Goal: Task Accomplishment & Management: Manage account settings

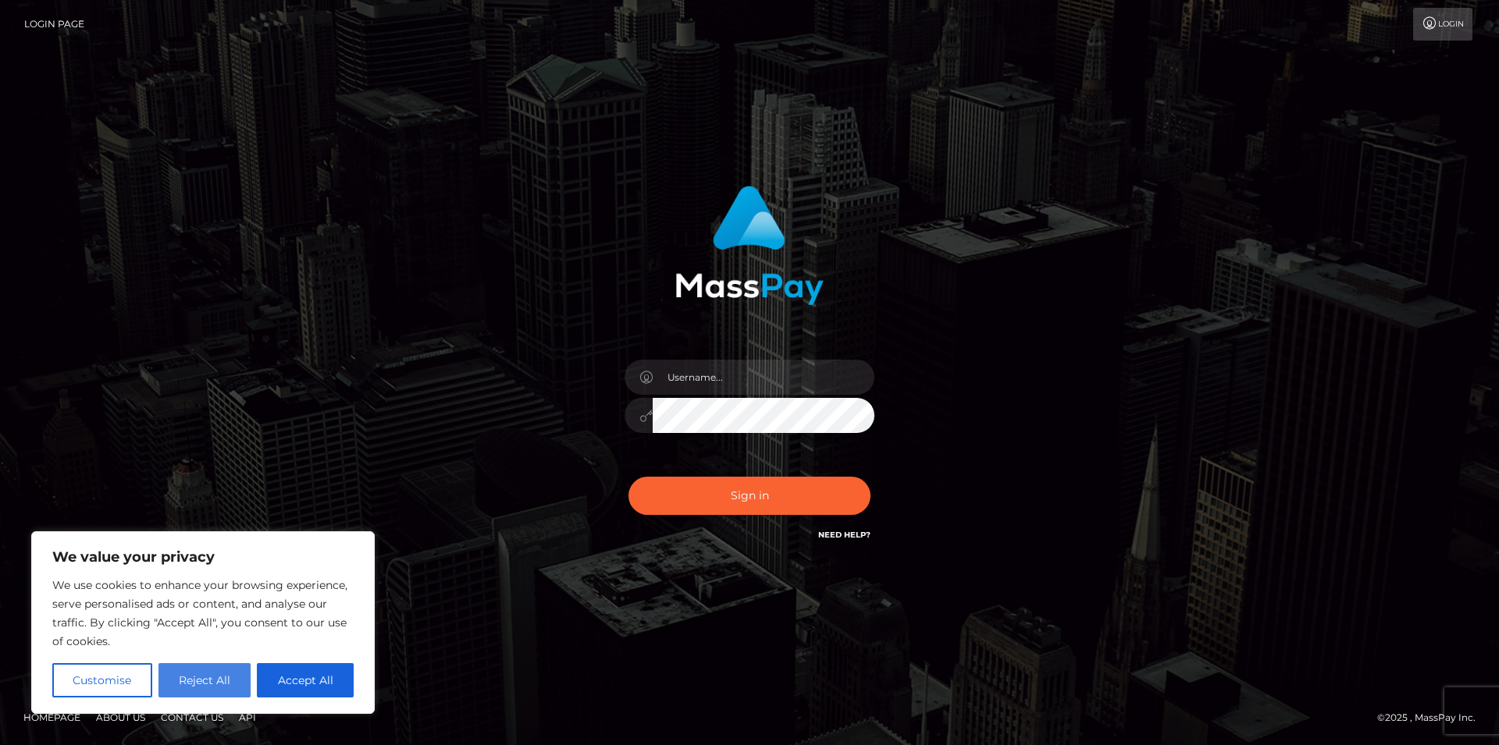
click at [233, 675] on button "Reject All" at bounding box center [204, 680] width 93 height 34
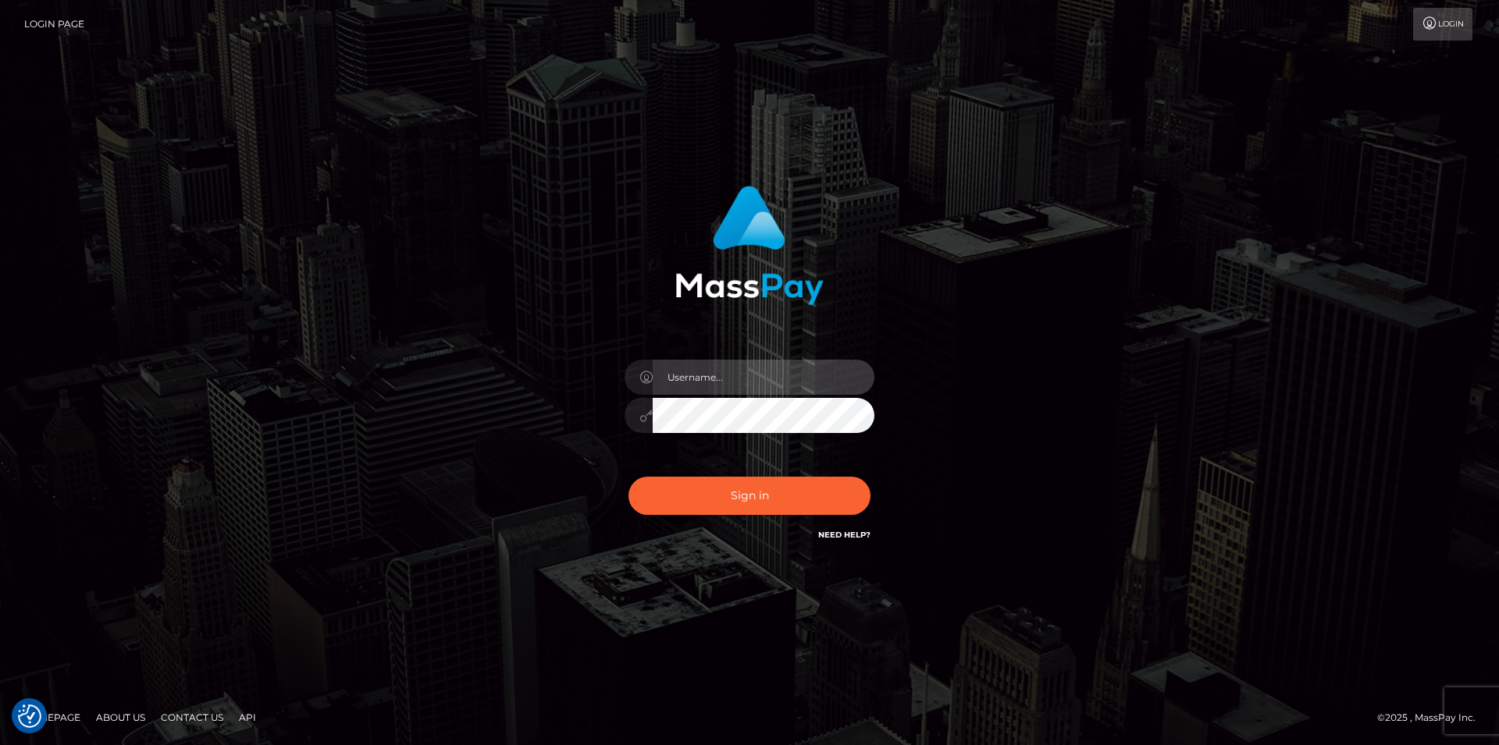
click at [681, 374] on input "text" at bounding box center [764, 377] width 222 height 35
type input "C"
click at [789, 381] on input "claregharvey@btinternet>com" at bounding box center [764, 377] width 222 height 35
click at [793, 379] on input "claregharvey@btinternet>>com" at bounding box center [764, 377] width 222 height 35
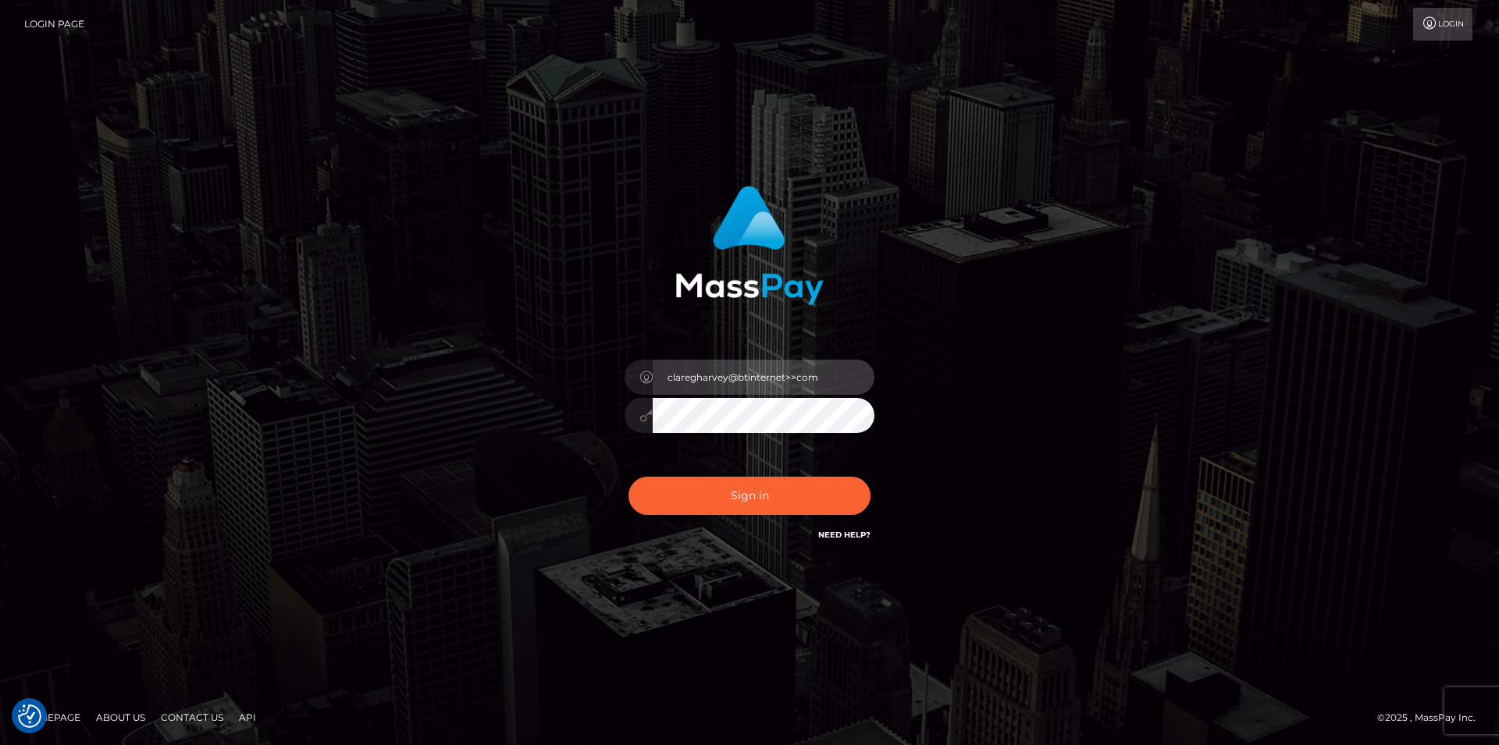
click at [795, 378] on input "claregharvey@btinternet>>com" at bounding box center [764, 377] width 222 height 35
type input "[EMAIL_ADDRESS][DOMAIN_NAME]"
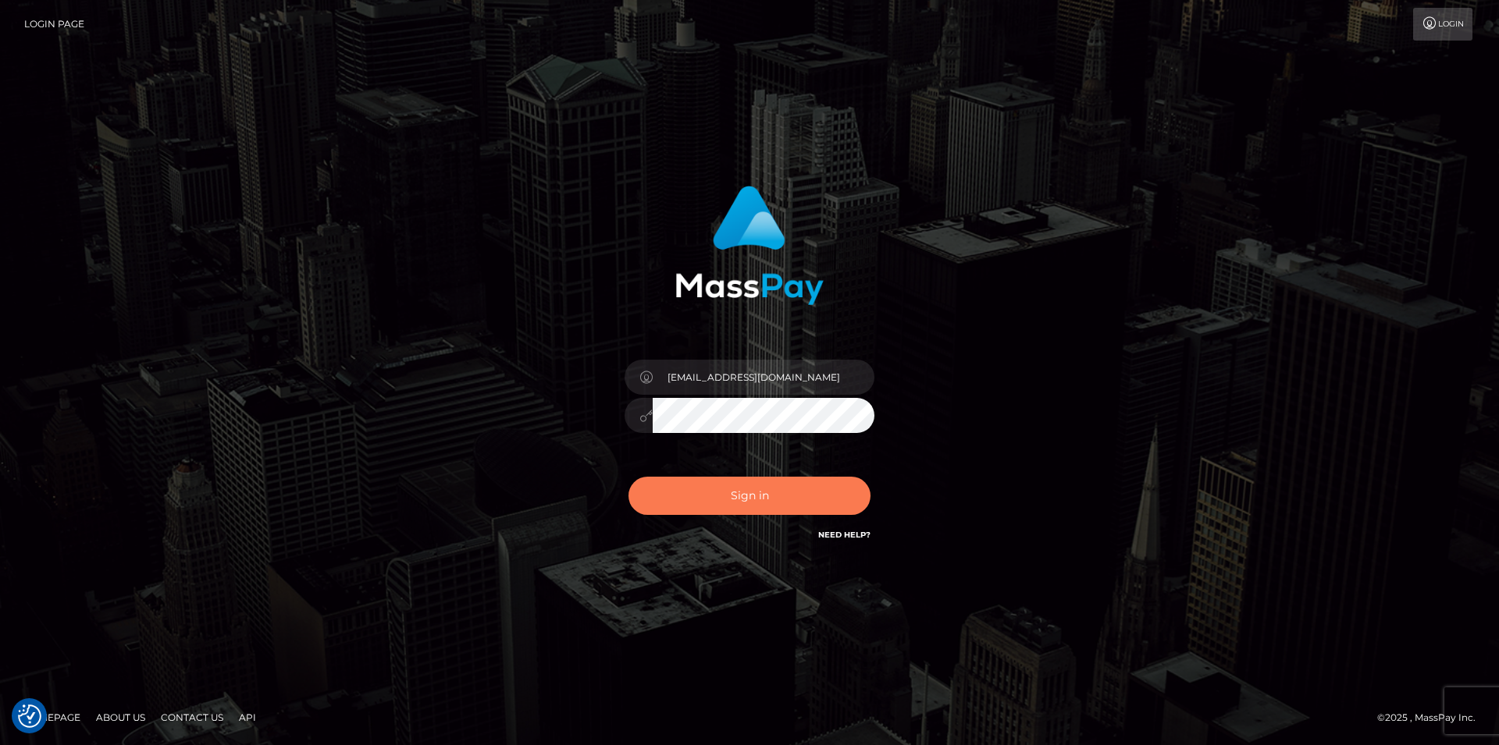
click at [731, 485] on button "Sign in" at bounding box center [749, 496] width 242 height 38
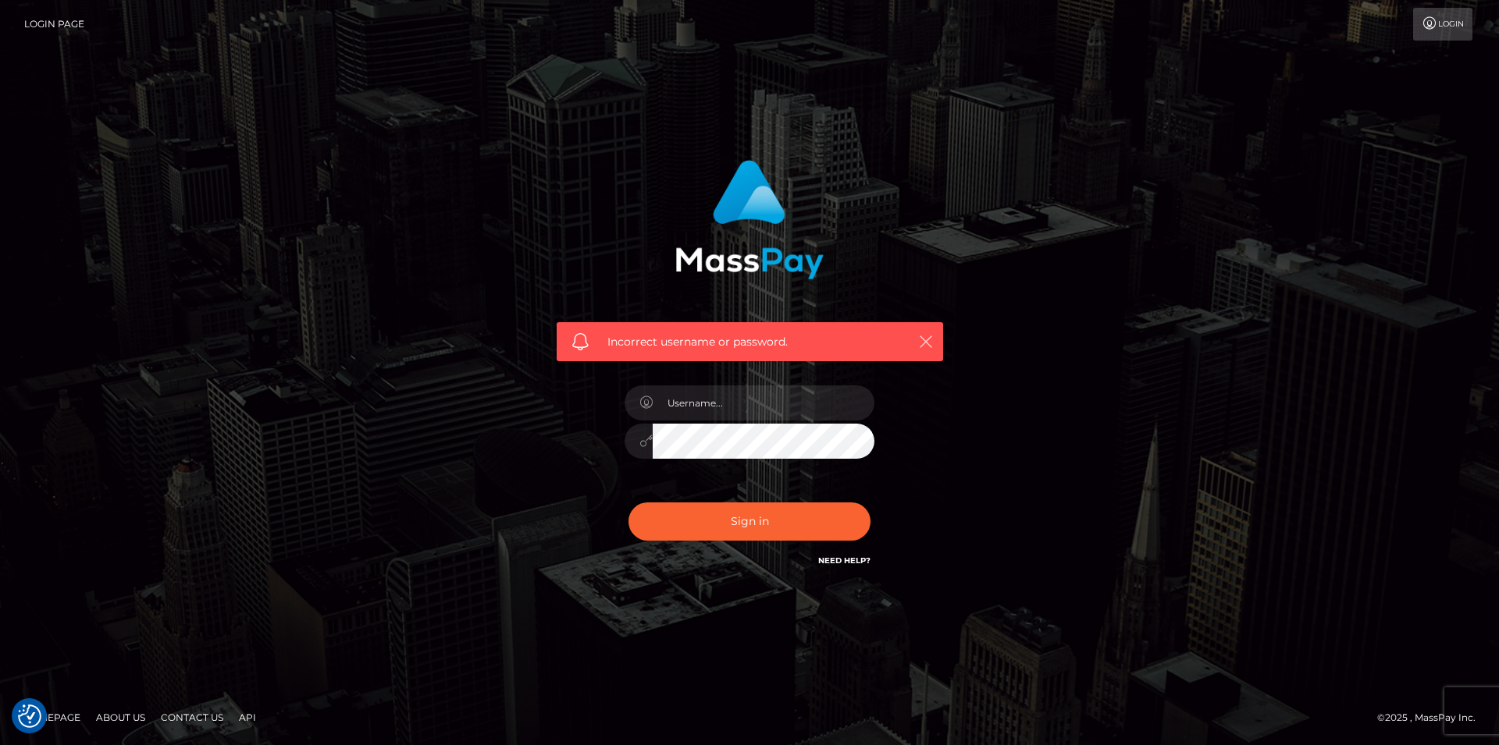
click at [922, 335] on icon "button" at bounding box center [926, 342] width 16 height 16
click at [703, 407] on input "text" at bounding box center [764, 403] width 222 height 35
type input "claregharvey@btinternet.COM"
click at [731, 516] on button "Sign in" at bounding box center [749, 522] width 242 height 38
click at [681, 401] on input "text" at bounding box center [764, 403] width 222 height 35
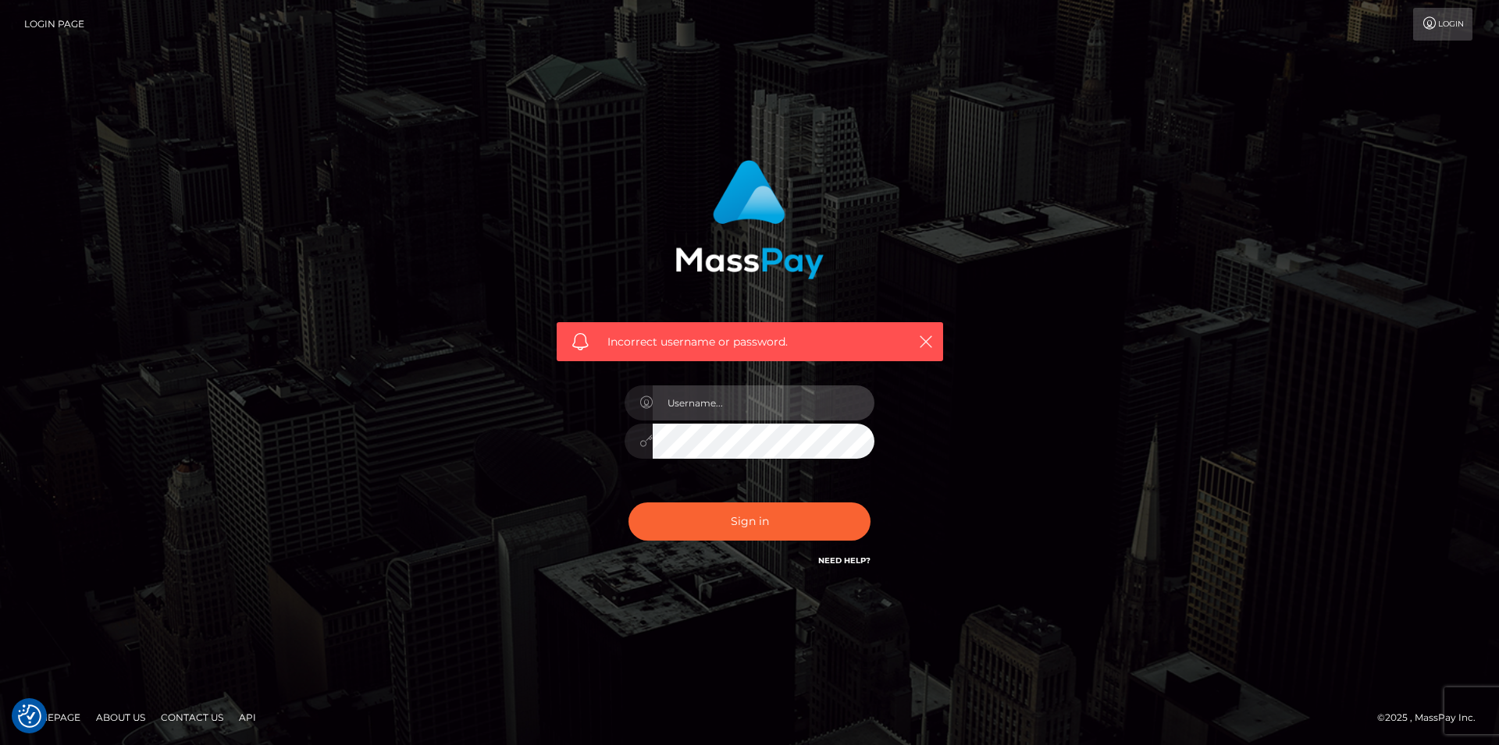
type input "C"
click at [789, 403] on input "claregharvey@btinternet>com" at bounding box center [764, 403] width 222 height 35
type input "[EMAIL_ADDRESS][DOMAIN_NAME]"
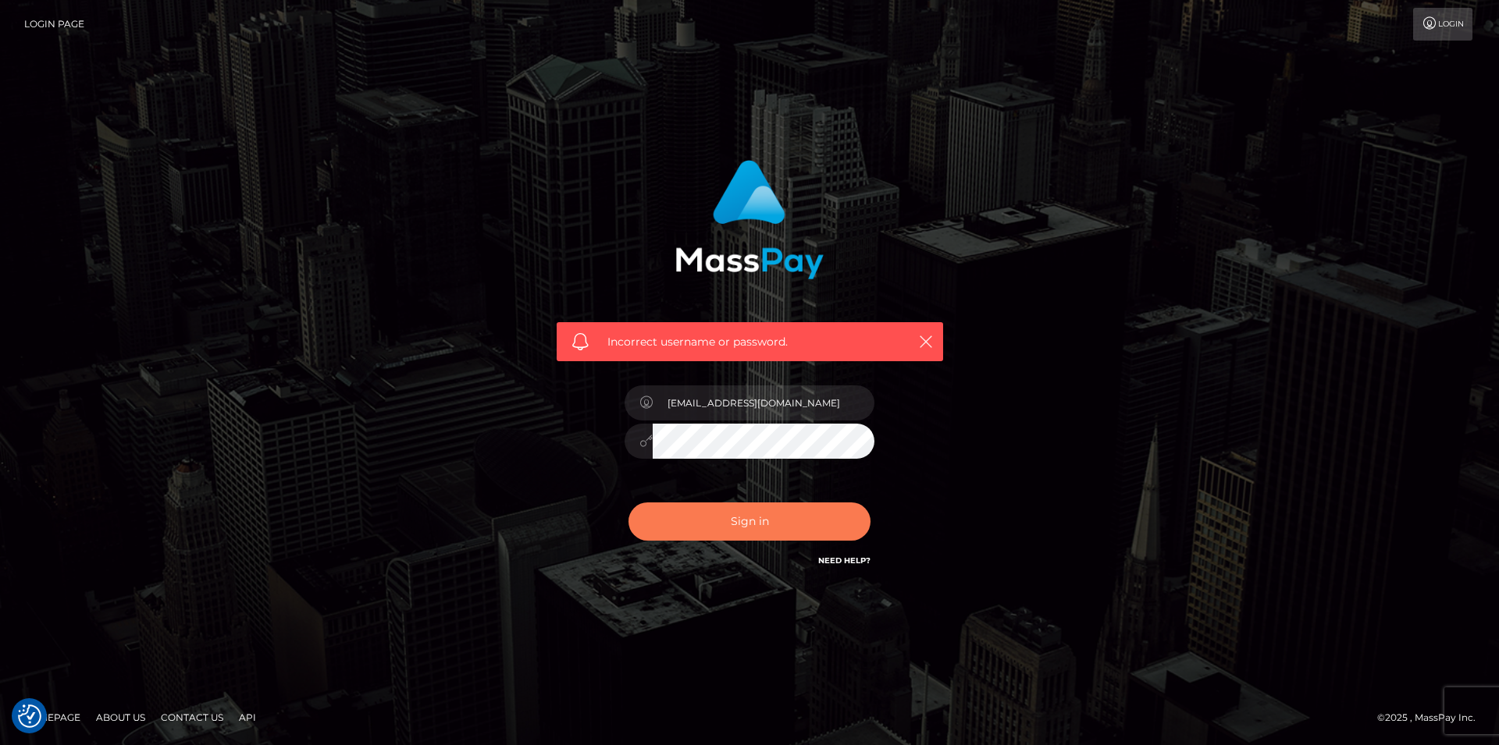
click at [745, 526] on button "Sign in" at bounding box center [749, 522] width 242 height 38
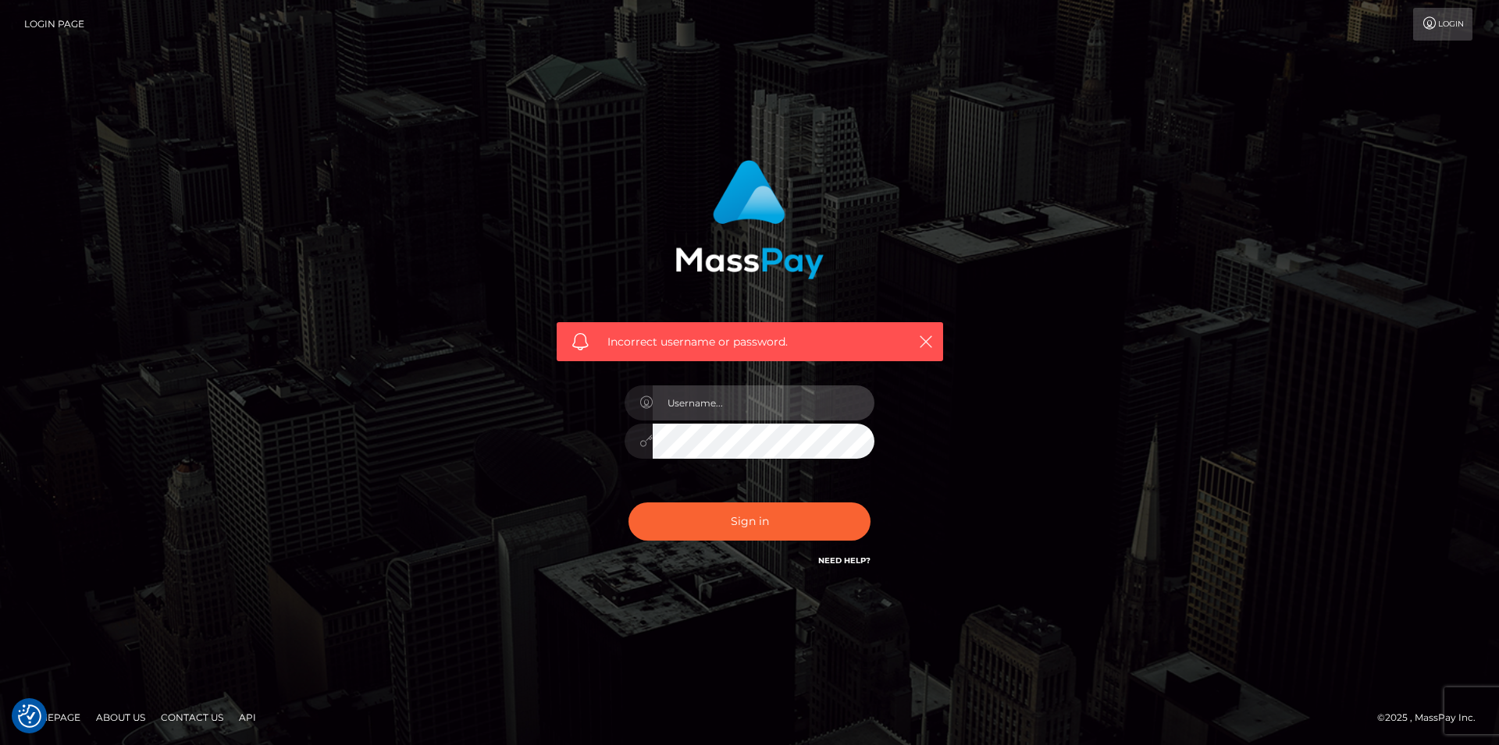
click at [681, 405] on input "text" at bounding box center [764, 403] width 222 height 35
click at [647, 438] on icon at bounding box center [645, 441] width 13 height 12
click at [674, 401] on input "text" at bounding box center [764, 403] width 222 height 35
type input "C"
type input "7"
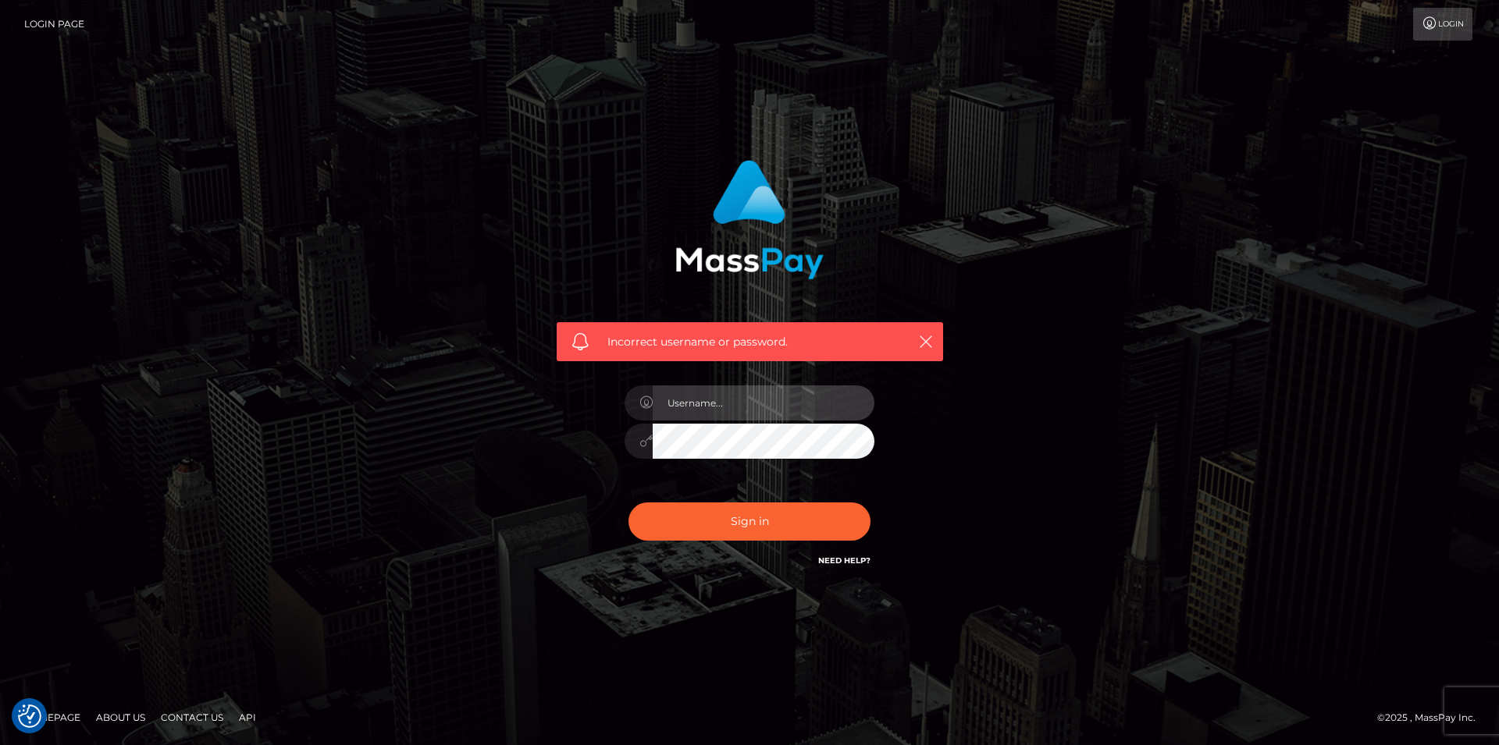
type input "C"
click at [790, 402] on input "claregharvey@btinternet>com" at bounding box center [764, 403] width 222 height 35
type input "claregharvey@btinternet@com"
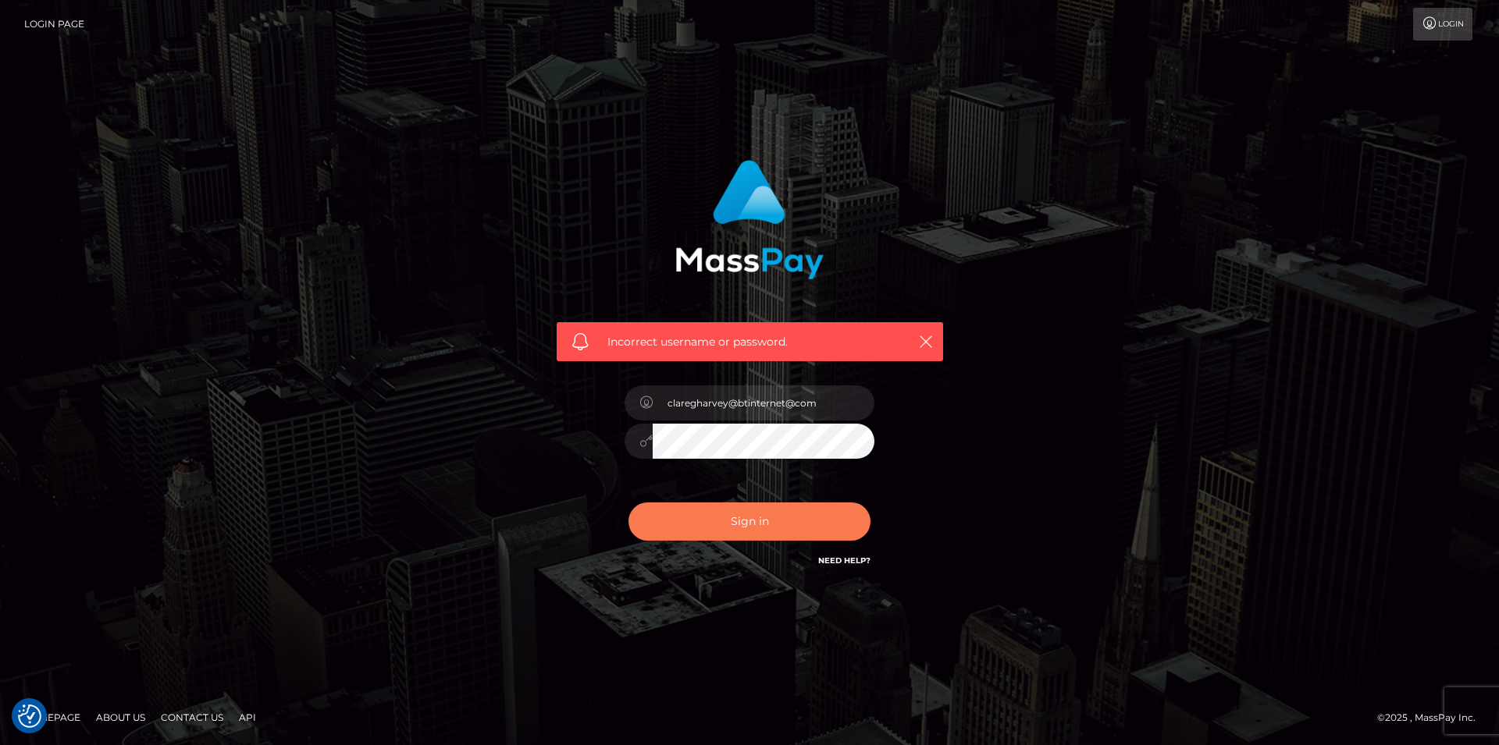
click at [762, 520] on button "Sign in" at bounding box center [749, 522] width 242 height 38
click at [832, 558] on link "Need Help?" at bounding box center [844, 561] width 52 height 10
click at [922, 339] on icon "button" at bounding box center [926, 342] width 16 height 16
click at [926, 340] on icon "button" at bounding box center [926, 342] width 16 height 16
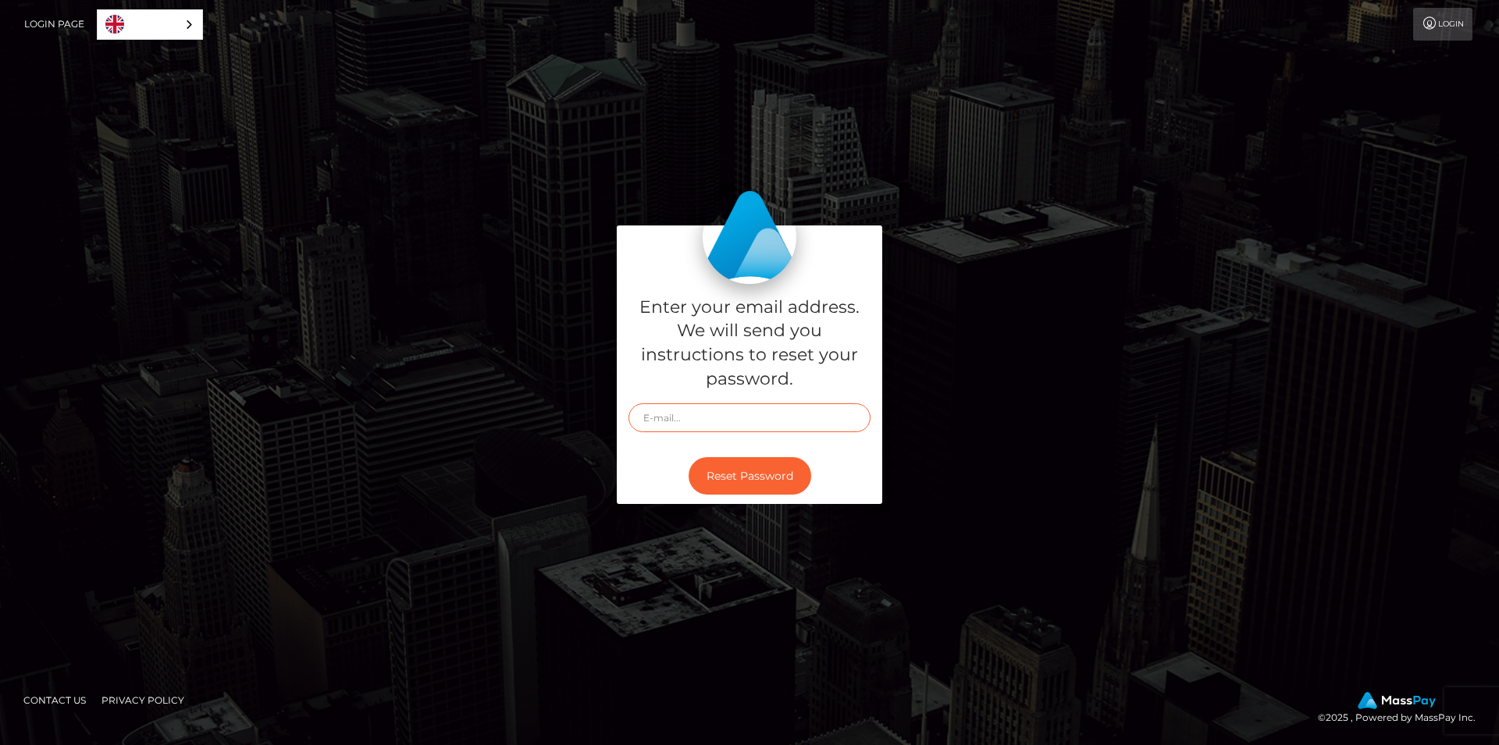
click at [691, 422] on input "text" at bounding box center [749, 418] width 242 height 29
click at [766, 421] on input "claregharvey@btinternet>com" at bounding box center [749, 418] width 242 height 29
type input "claregharvey@btinternet@com"
click at [744, 471] on button "Reset Password" at bounding box center [749, 476] width 123 height 38
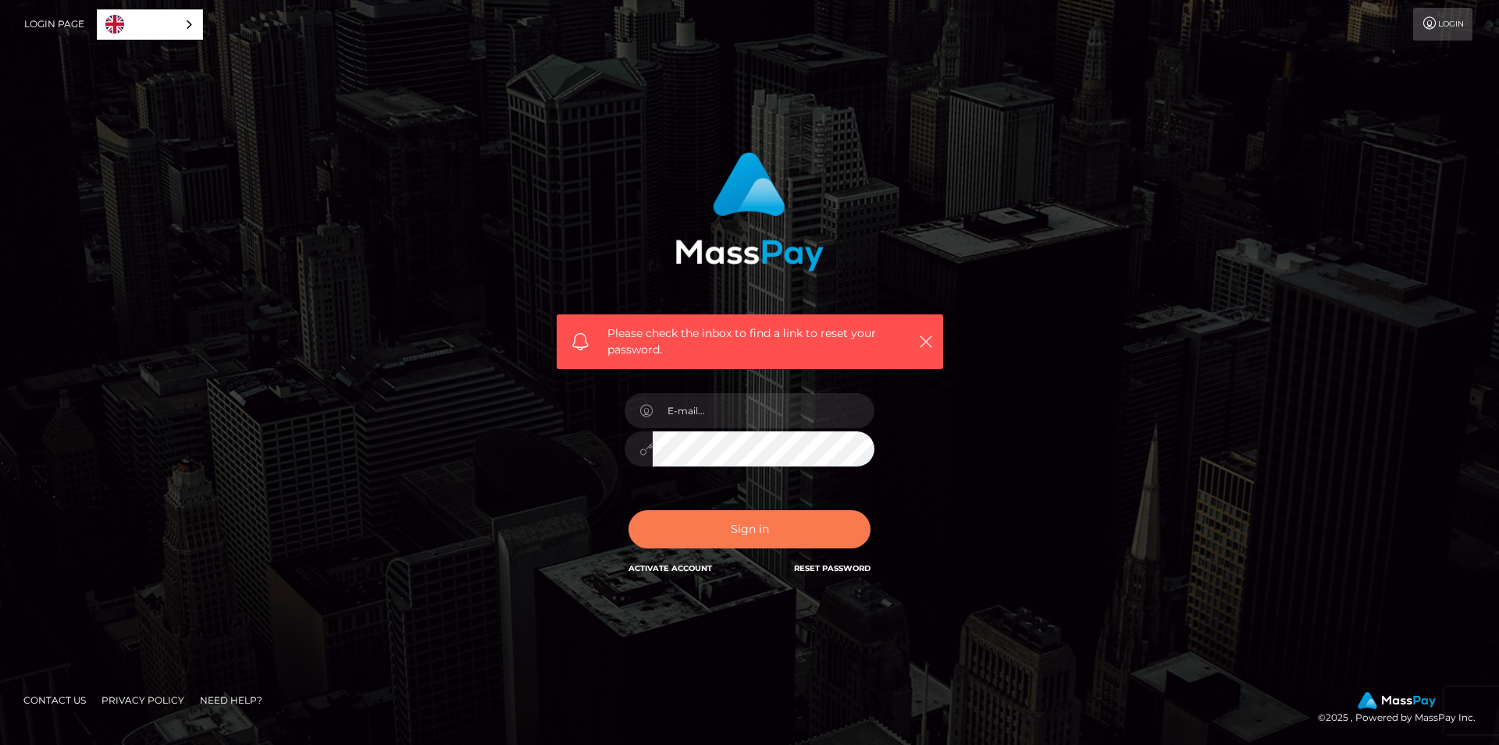
click at [764, 527] on button "Sign in" at bounding box center [749, 529] width 242 height 38
